Goal: Task Accomplishment & Management: Manage account settings

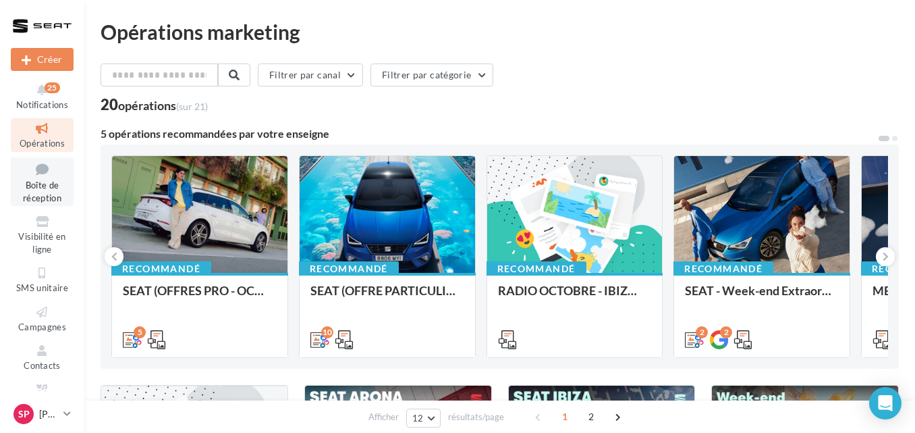
click at [57, 181] on link "Boîte de réception" at bounding box center [42, 181] width 63 height 49
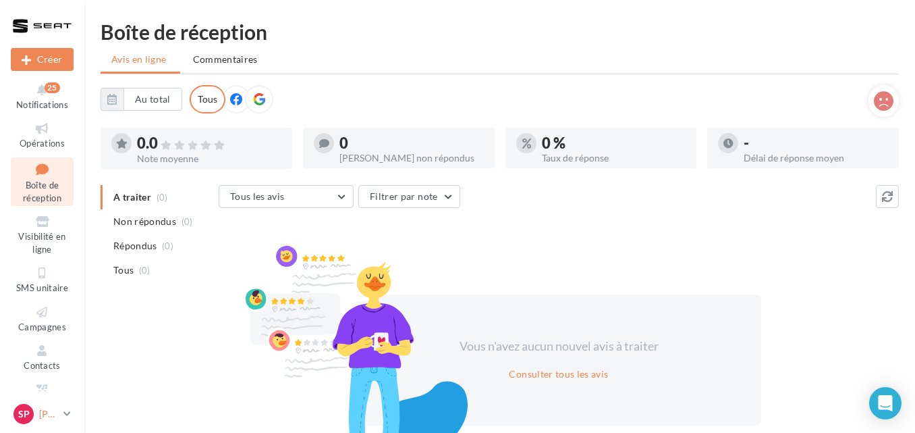
click at [69, 416] on icon at bounding box center [66, 413] width 7 height 11
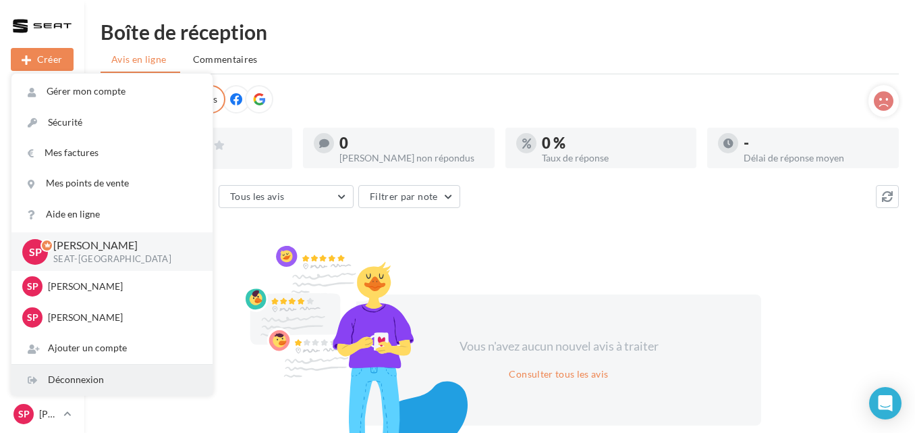
click at [75, 377] on div "Déconnexion" at bounding box center [111, 379] width 201 height 30
